Goal: Task Accomplishment & Management: Use online tool/utility

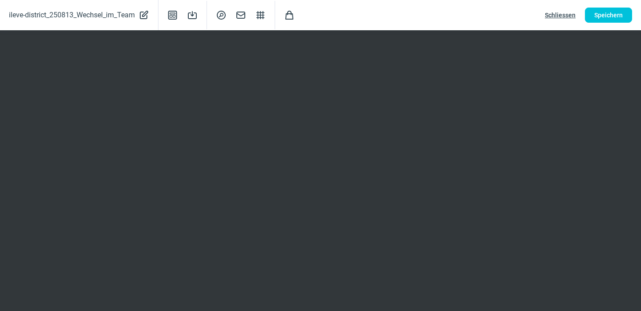
scroll to position [151, 0]
click at [612, 17] on span "Speichern" at bounding box center [608, 15] width 28 height 14
click at [617, 14] on span "Speichern" at bounding box center [608, 15] width 28 height 14
click at [617, 13] on span "Speichern" at bounding box center [608, 15] width 28 height 14
click at [612, 17] on span "Speichern" at bounding box center [608, 15] width 28 height 14
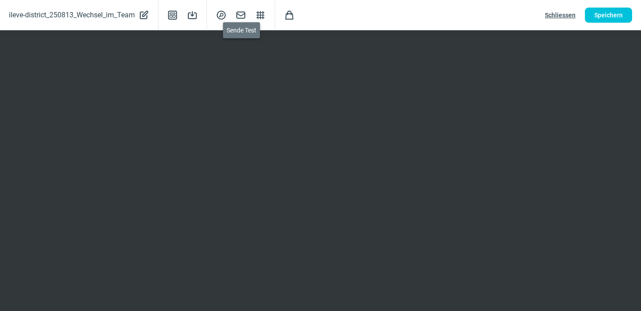
click at [243, 15] on span "Mail icon" at bounding box center [241, 15] width 11 height 11
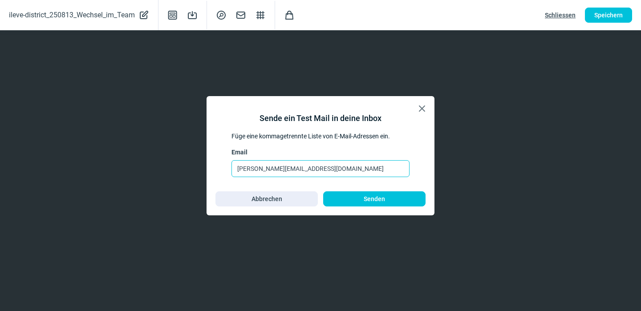
click at [316, 166] on input "[PERSON_NAME][EMAIL_ADDRESS][DOMAIN_NAME]" at bounding box center [321, 168] width 178 height 17
click at [380, 168] on input "[PERSON_NAME][EMAIL_ADDRESS][DOMAIN_NAME], [EMAIL_ADDRESS][DOMAIN_NAME], [DOMAI…" at bounding box center [321, 168] width 178 height 17
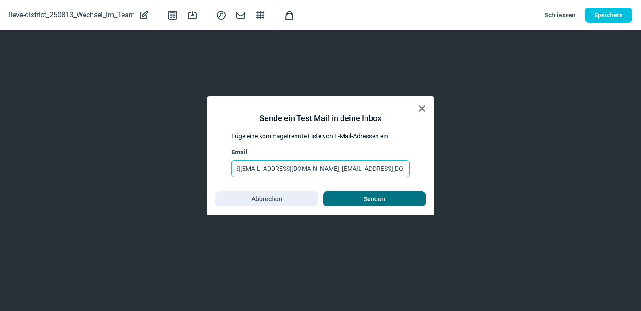
type input "[PERSON_NAME][EMAIL_ADDRESS][DOMAIN_NAME], [EMAIL_ADDRESS][DOMAIN_NAME], [DOMAI…"
click at [388, 196] on span "Senden" at bounding box center [375, 199] width 84 height 14
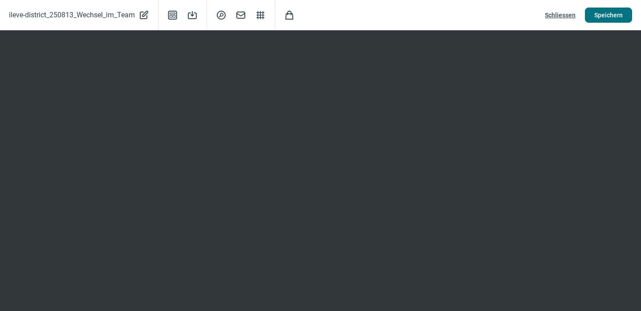
click at [607, 14] on span "Speichern" at bounding box center [608, 15] width 28 height 14
click at [241, 14] on span "Mail icon" at bounding box center [241, 15] width 11 height 11
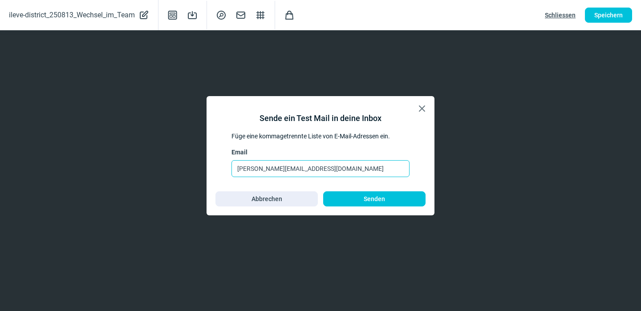
drag, startPoint x: 313, startPoint y: 171, endPoint x: 204, endPoint y: 168, distance: 108.7
click at [204, 168] on div "X icon Sende ein Test Mail in deine Inbox Füge eine kommagetrennte Liste von E-…" at bounding box center [320, 155] width 641 height 311
paste input "[EMAIL_ADDRESS][DOMAIN_NAME]"
paste input "[PERSON_NAME][EMAIL_ADDRESS][DOMAIN_NAME]"
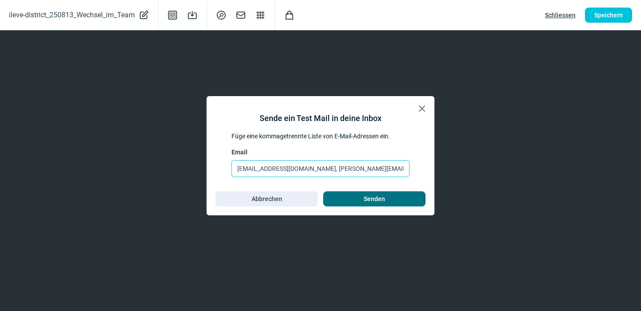
type input "[EMAIL_ADDRESS][DOMAIN_NAME], [PERSON_NAME][EMAIL_ADDRESS][DOMAIN_NAME]"
click at [373, 197] on span "Senden" at bounding box center [374, 199] width 21 height 14
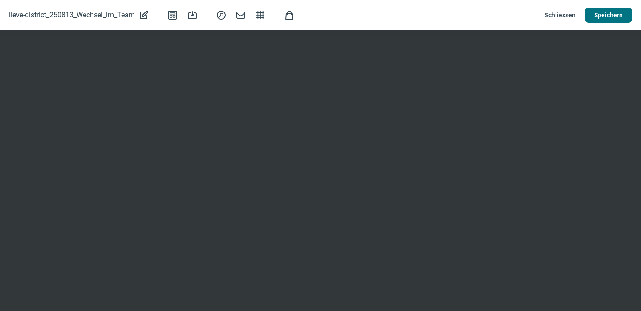
click at [615, 14] on span "Speichern" at bounding box center [608, 15] width 28 height 14
click at [555, 12] on span "Schliessen" at bounding box center [560, 15] width 31 height 14
